Goal: Task Accomplishment & Management: Use online tool/utility

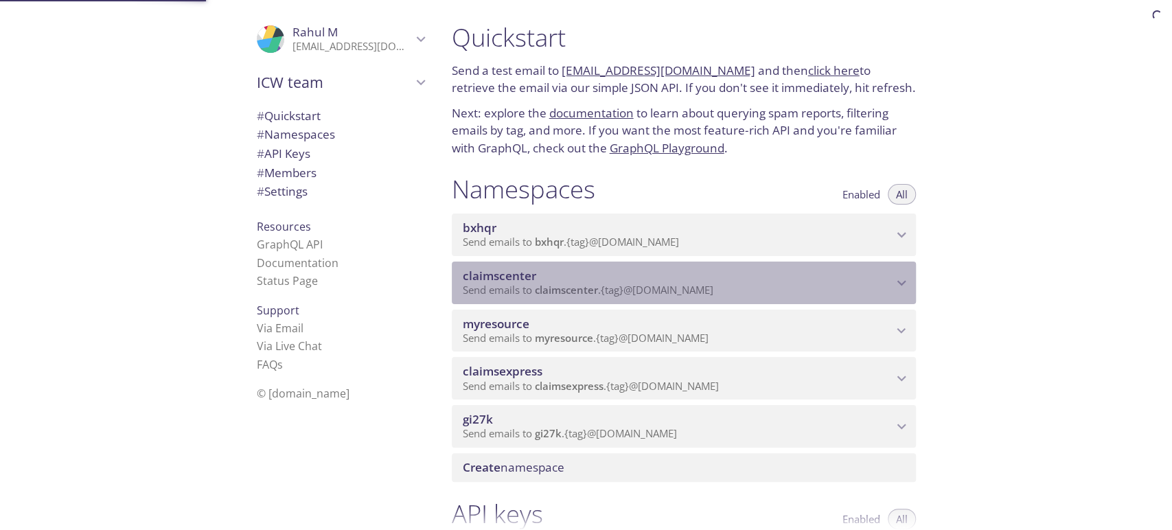
click at [608, 281] on span "claimscenter" at bounding box center [678, 276] width 430 height 15
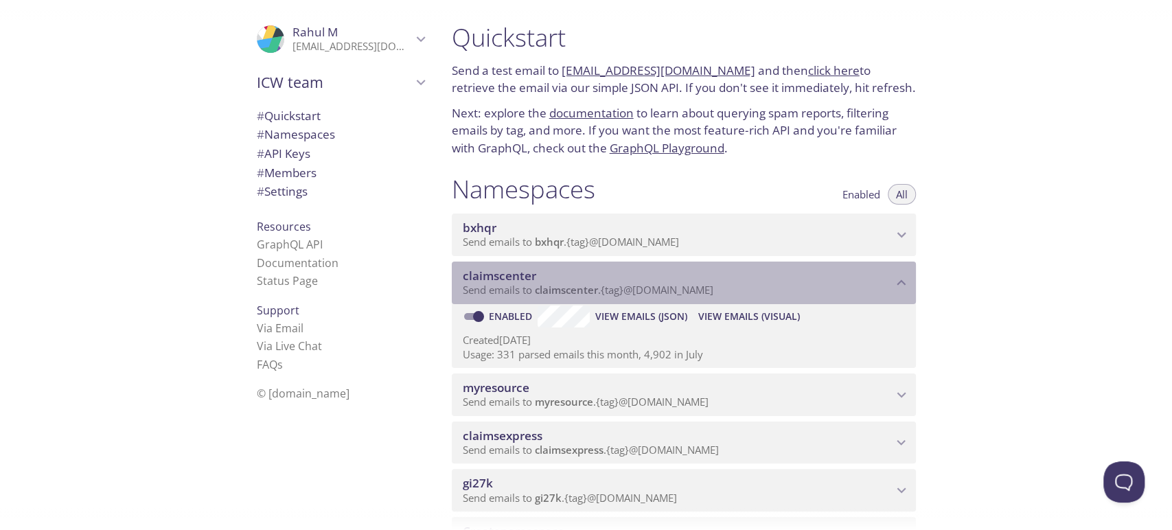
click at [552, 290] on span "claimscenter" at bounding box center [566, 290] width 63 height 14
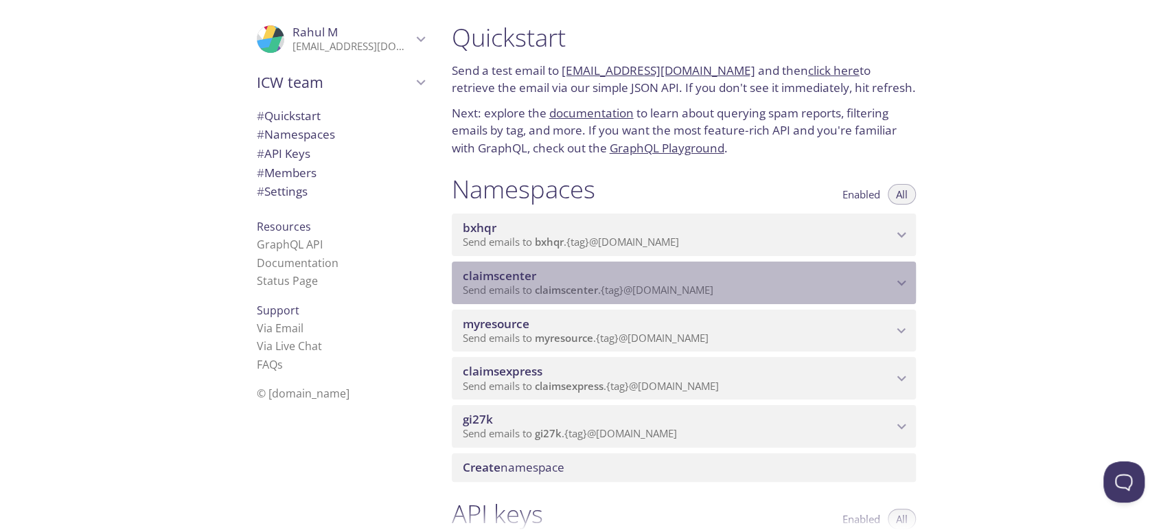
click at [495, 283] on span "claimscenter" at bounding box center [499, 276] width 73 height 16
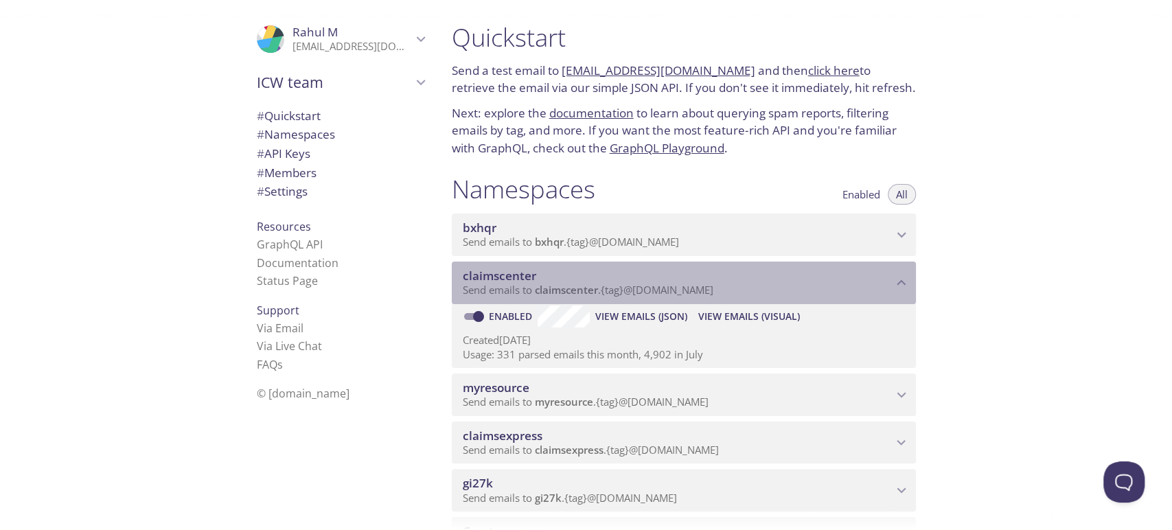
click at [562, 293] on span "claimscenter" at bounding box center [566, 290] width 63 height 14
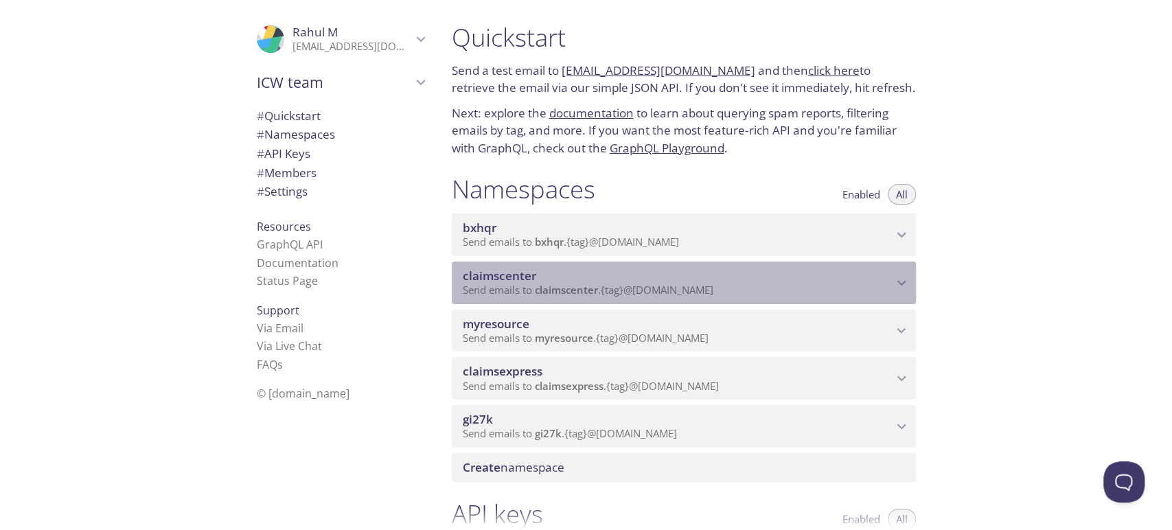
click at [562, 293] on span "claimscenter" at bounding box center [566, 290] width 63 height 14
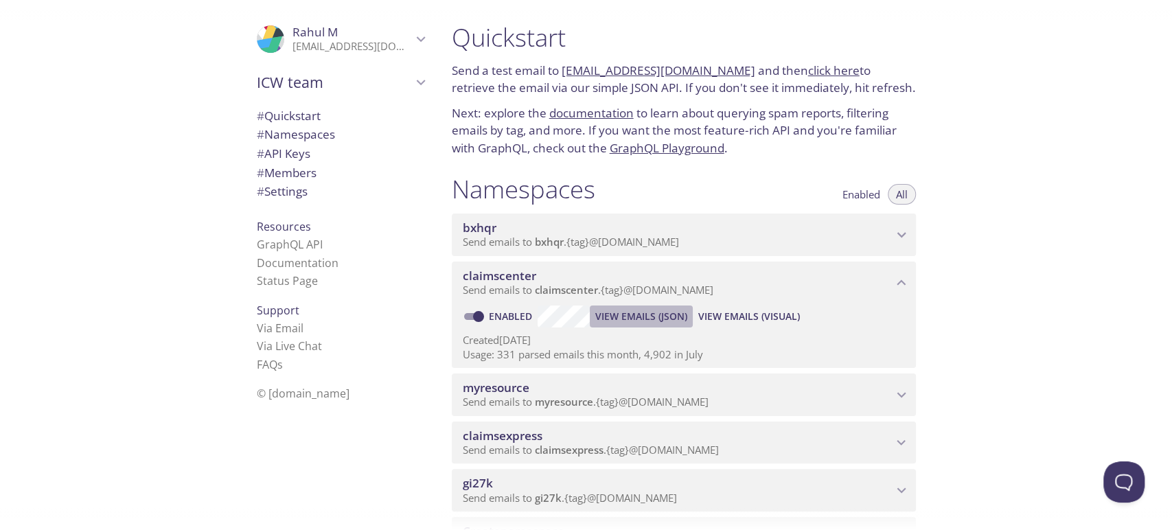
click at [644, 318] on span "View Emails (JSON)" at bounding box center [641, 316] width 92 height 16
click at [721, 316] on span "View Emails (Visual)" at bounding box center [750, 316] width 102 height 16
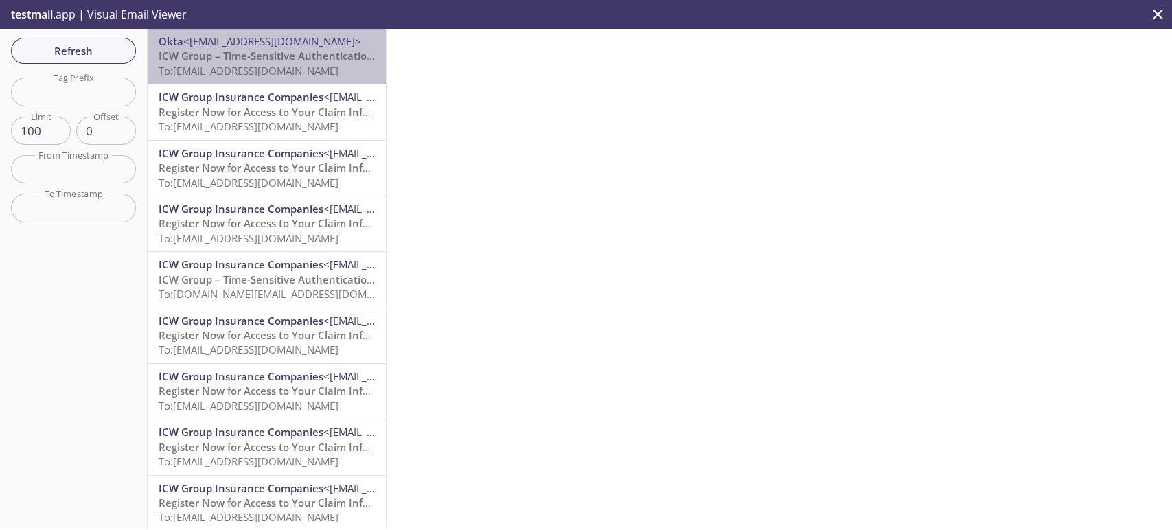
click at [279, 78] on span "To: [EMAIL_ADDRESS][DOMAIN_NAME]" at bounding box center [249, 71] width 180 height 14
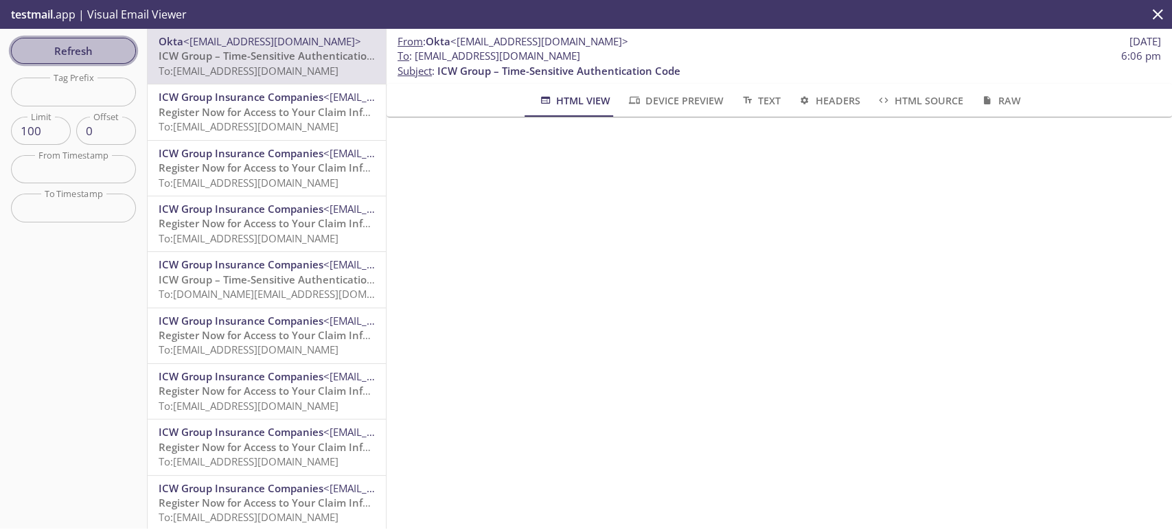
click at [112, 53] on span "Refresh" at bounding box center [73, 51] width 103 height 18
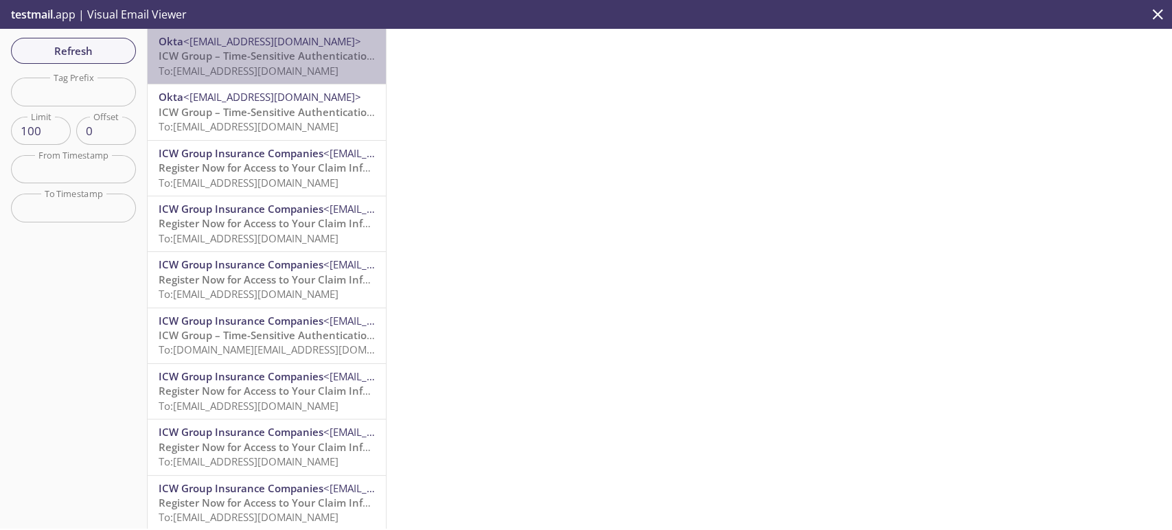
click at [300, 56] on span "ICW Group – Time-Sensitive Authentication Code" at bounding box center [280, 56] width 243 height 14
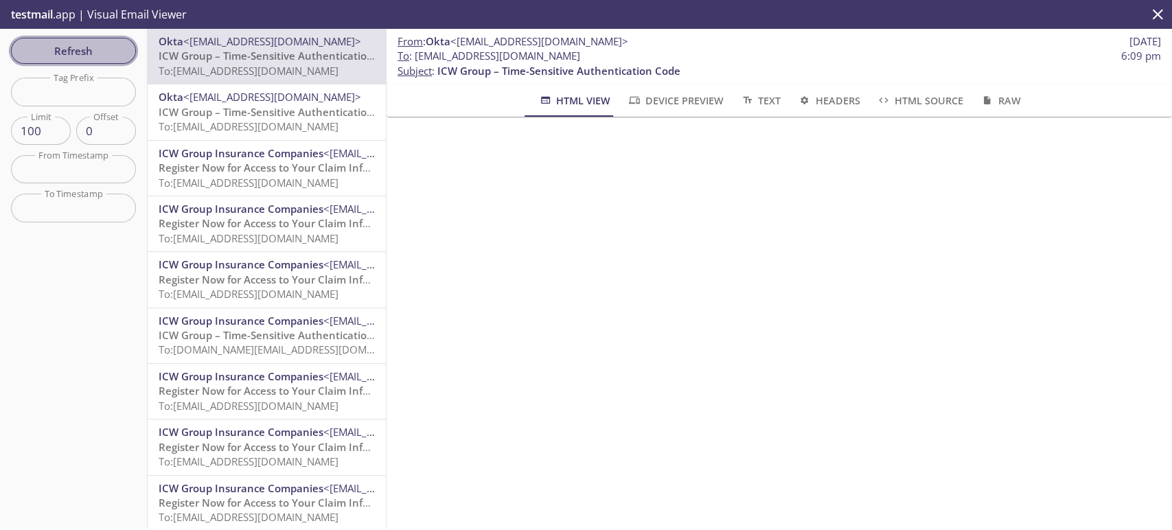
click at [98, 59] on span "Refresh" at bounding box center [73, 51] width 103 height 18
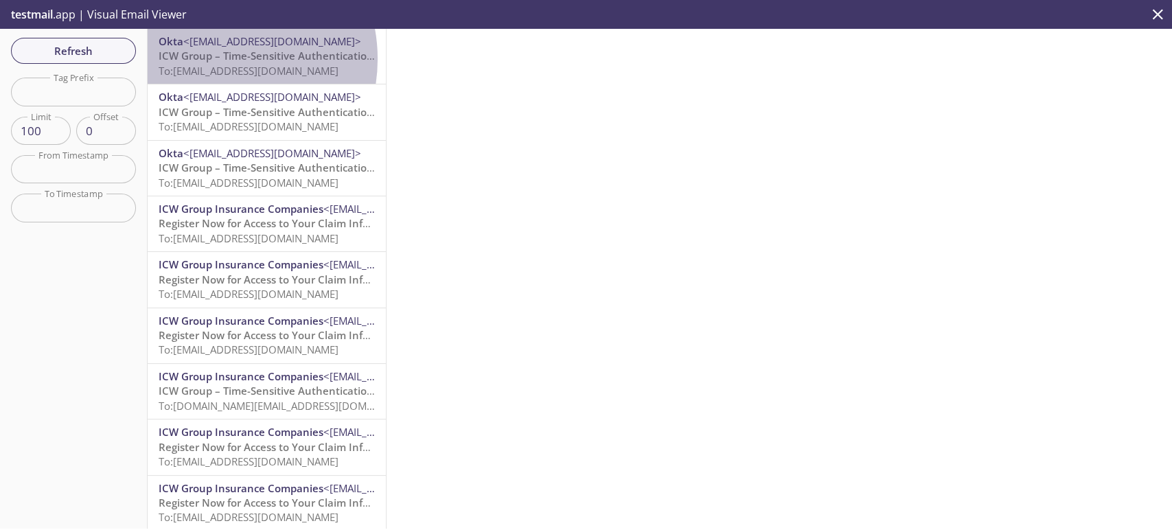
click at [209, 59] on span "ICW Group – Time-Sensitive Authentication Code" at bounding box center [280, 56] width 243 height 14
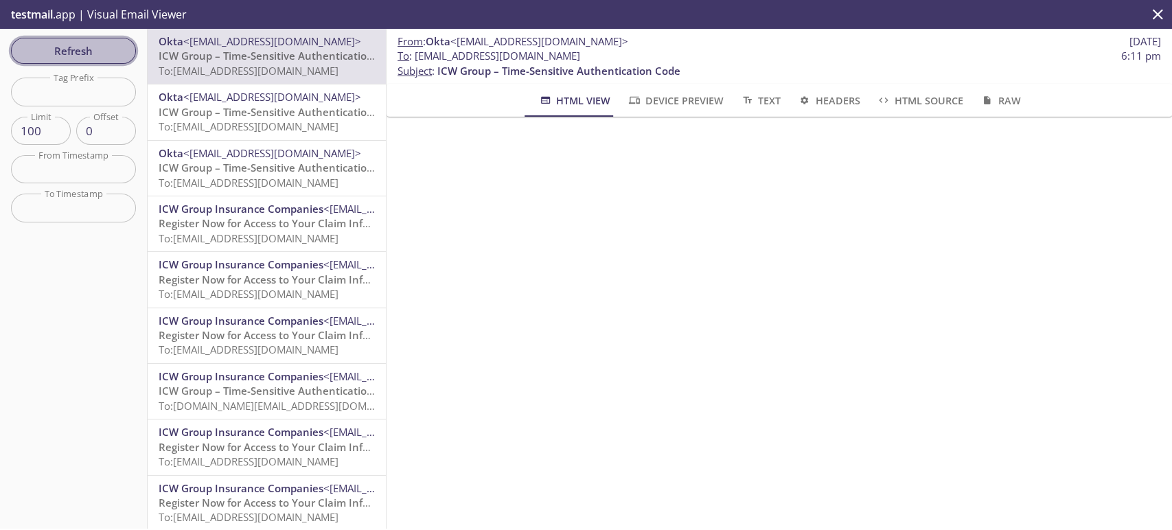
click at [82, 50] on span "Refresh" at bounding box center [73, 51] width 103 height 18
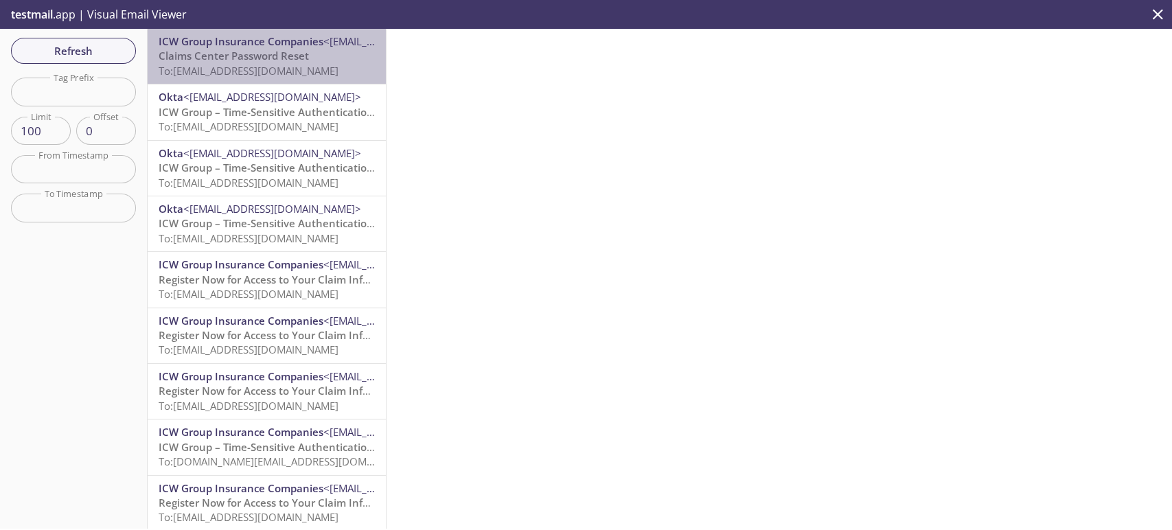
click at [280, 63] on span "Claims Center Password Reset" at bounding box center [234, 56] width 150 height 14
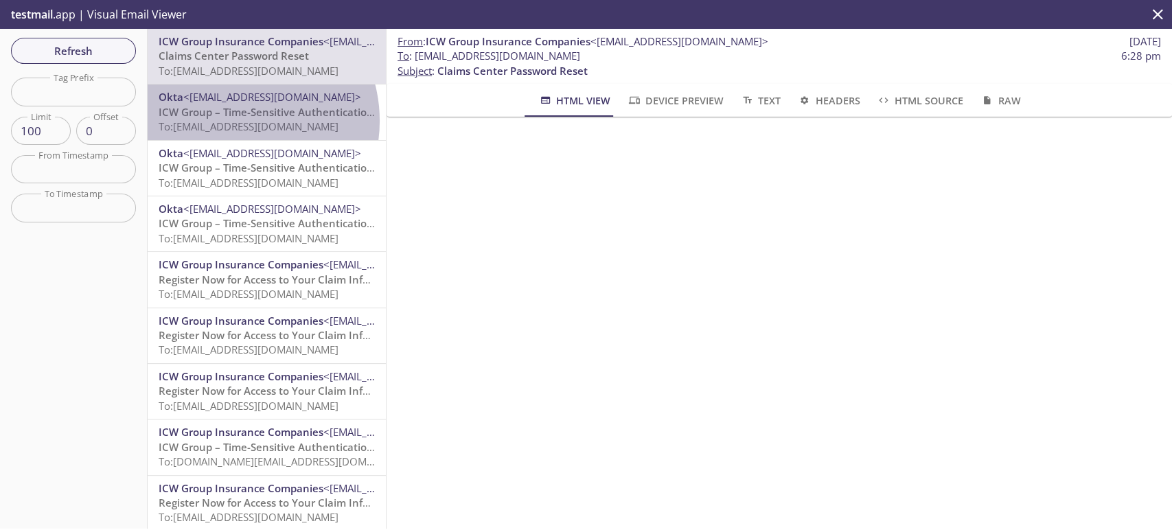
click at [232, 121] on span "To: [EMAIL_ADDRESS][DOMAIN_NAME]" at bounding box center [249, 127] width 180 height 14
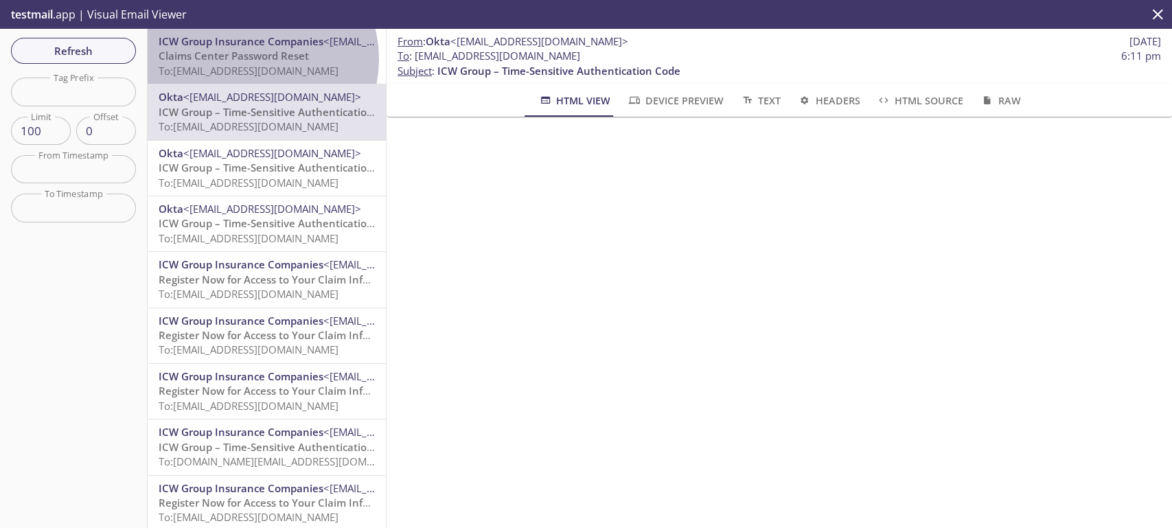
click at [255, 59] on span "Claims Center Password Reset" at bounding box center [234, 56] width 150 height 14
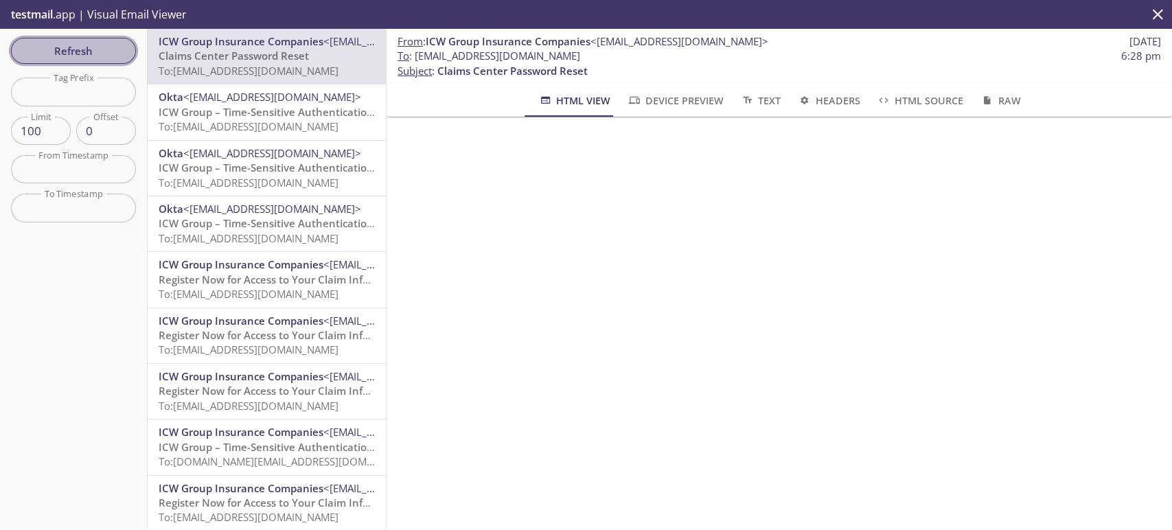
click at [99, 43] on span "Refresh" at bounding box center [73, 51] width 103 height 18
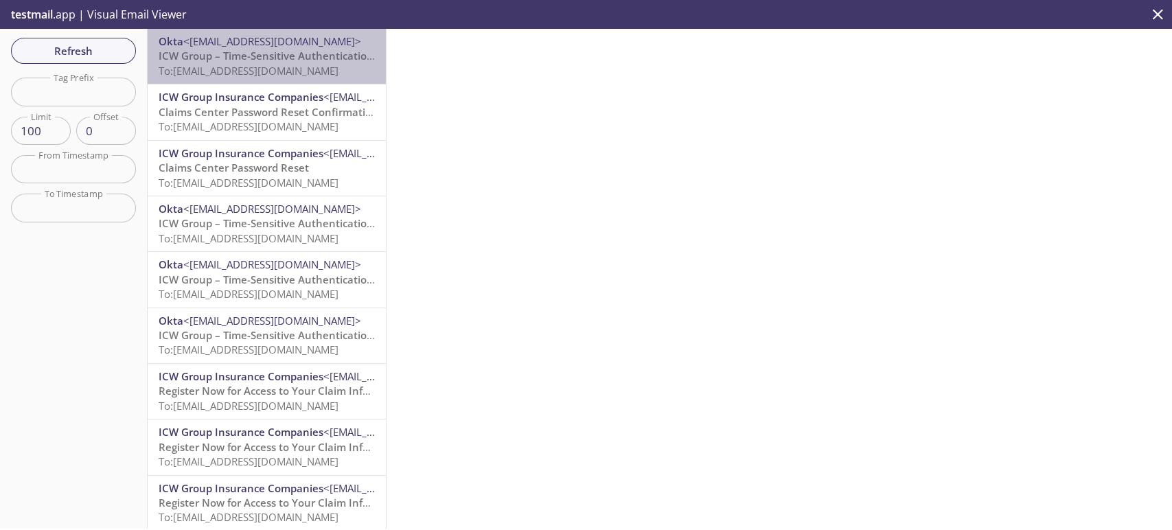
click at [276, 65] on span "To: [EMAIL_ADDRESS][DOMAIN_NAME]" at bounding box center [249, 71] width 180 height 14
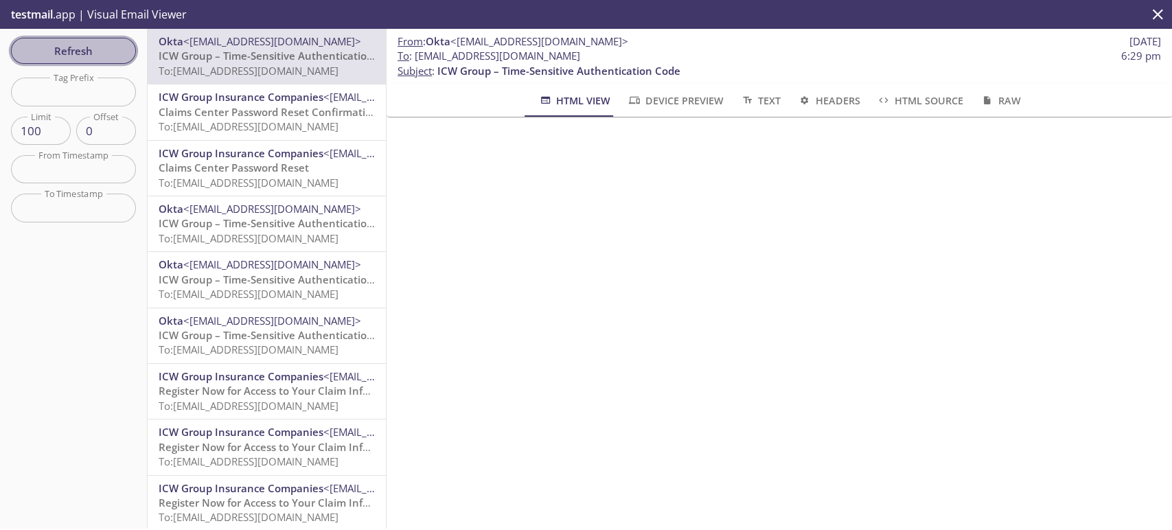
click at [111, 49] on span "Refresh" at bounding box center [73, 51] width 103 height 18
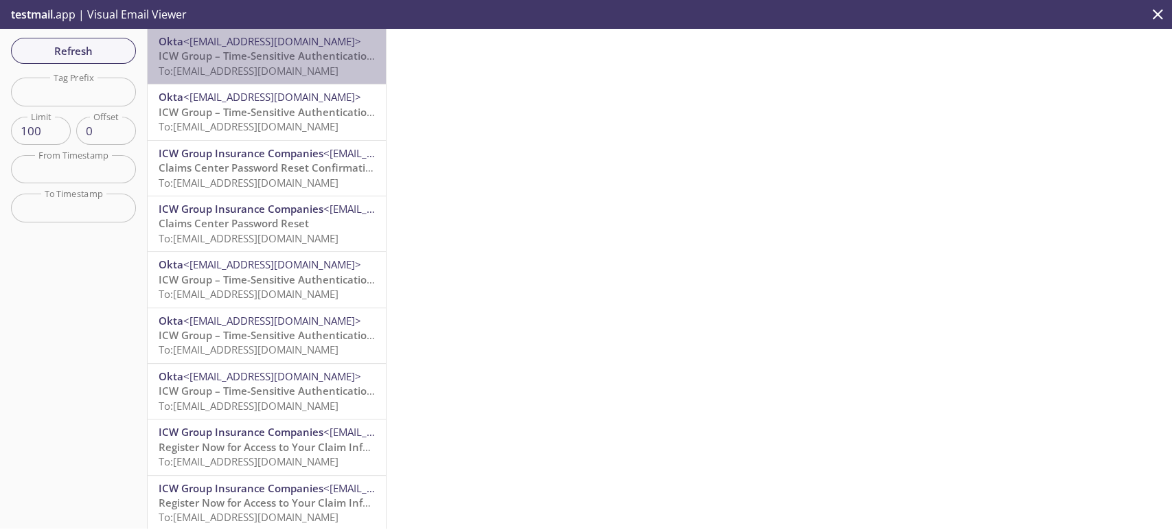
click at [280, 78] on span "To: [EMAIL_ADDRESS][DOMAIN_NAME]" at bounding box center [249, 71] width 180 height 14
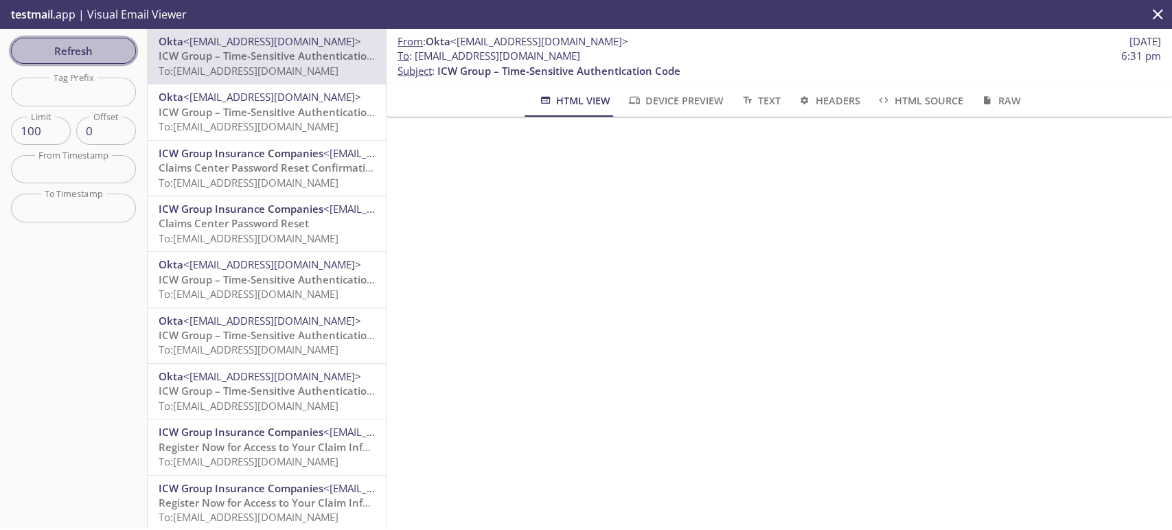
click at [104, 42] on span "Refresh" at bounding box center [73, 51] width 103 height 18
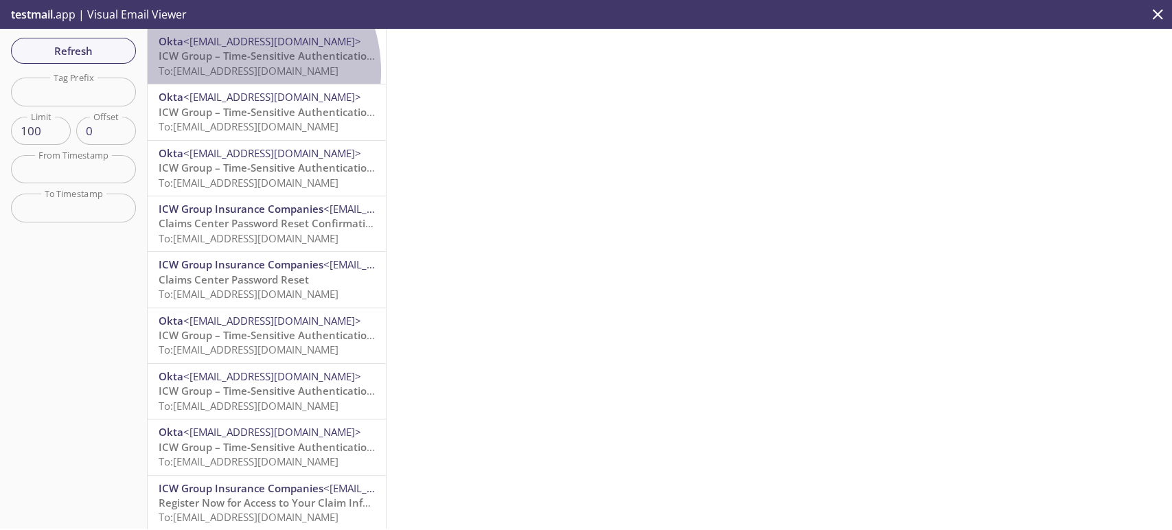
click at [229, 71] on span "To: [EMAIL_ADDRESS][DOMAIN_NAME]" at bounding box center [249, 71] width 180 height 14
